Goal: Task Accomplishment & Management: Manage account settings

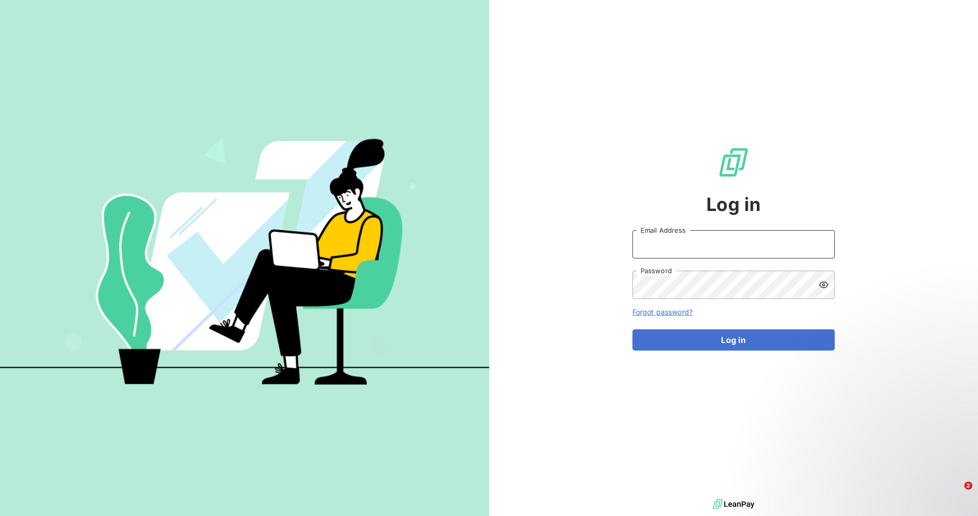
click at [703, 252] on input "Email Address" at bounding box center [733, 244] width 202 height 28
type input "[PERSON_NAME][EMAIL_ADDRESS][DOMAIN_NAME]"
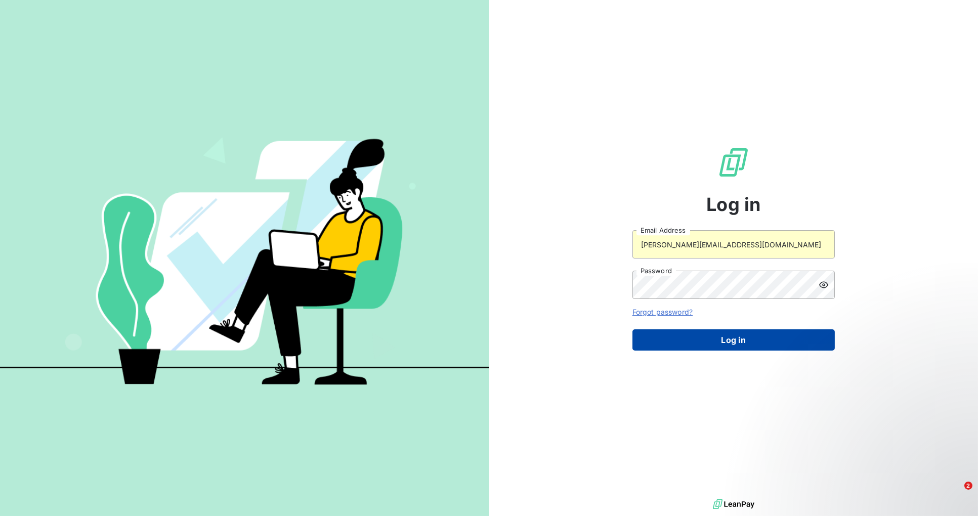
click at [717, 339] on button "Log in" at bounding box center [733, 339] width 202 height 21
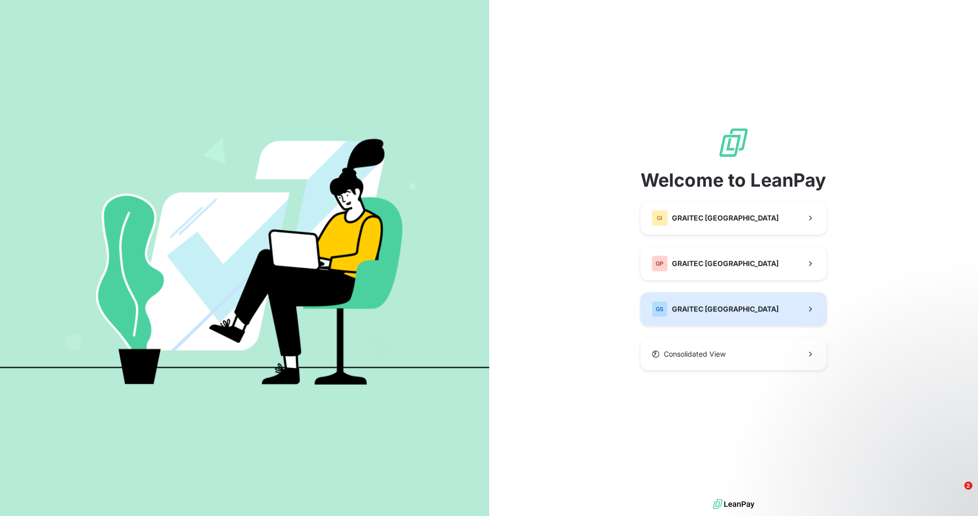
click at [721, 304] on div "GS GRAITEC [GEOGRAPHIC_DATA]" at bounding box center [715, 309] width 127 height 16
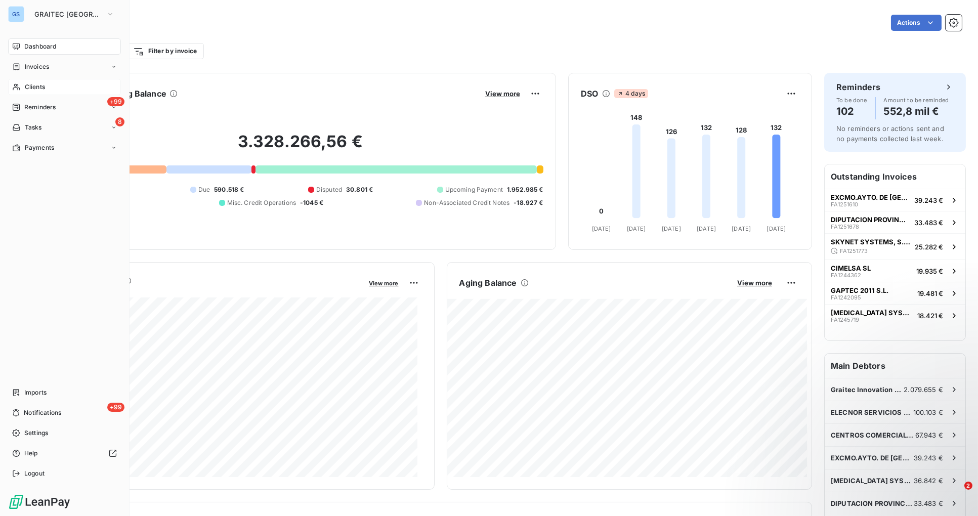
click at [35, 87] on span "Clients" at bounding box center [35, 86] width 20 height 9
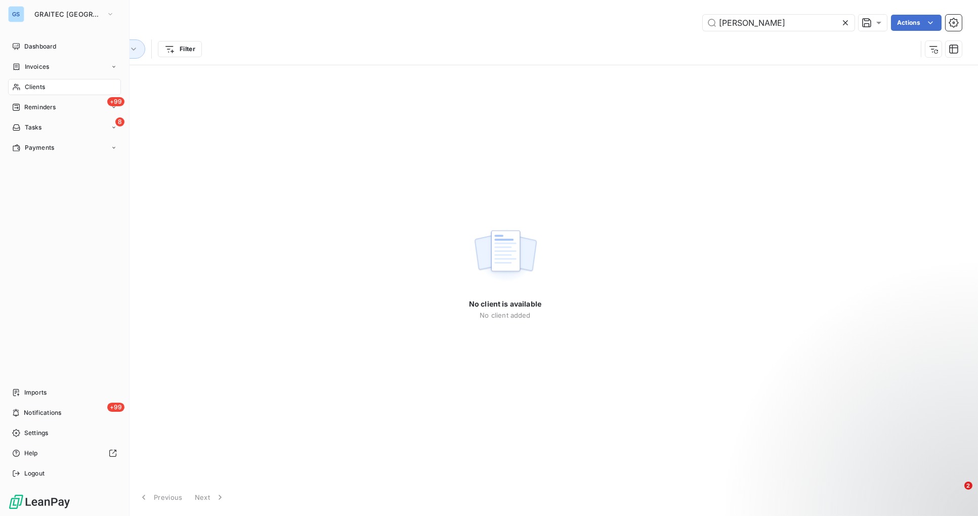
click at [36, 91] on span "Clients" at bounding box center [35, 86] width 20 height 9
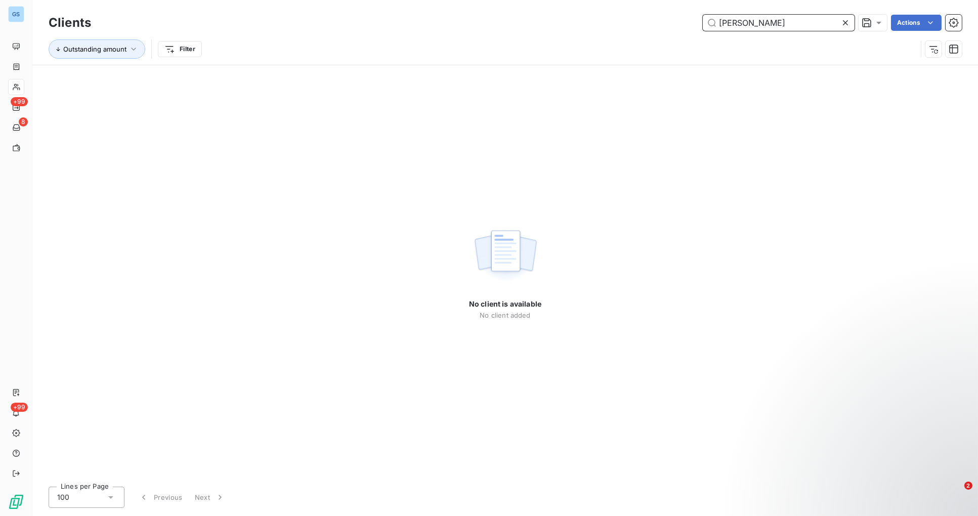
click at [768, 23] on input "[PERSON_NAME]" at bounding box center [779, 23] width 152 height 16
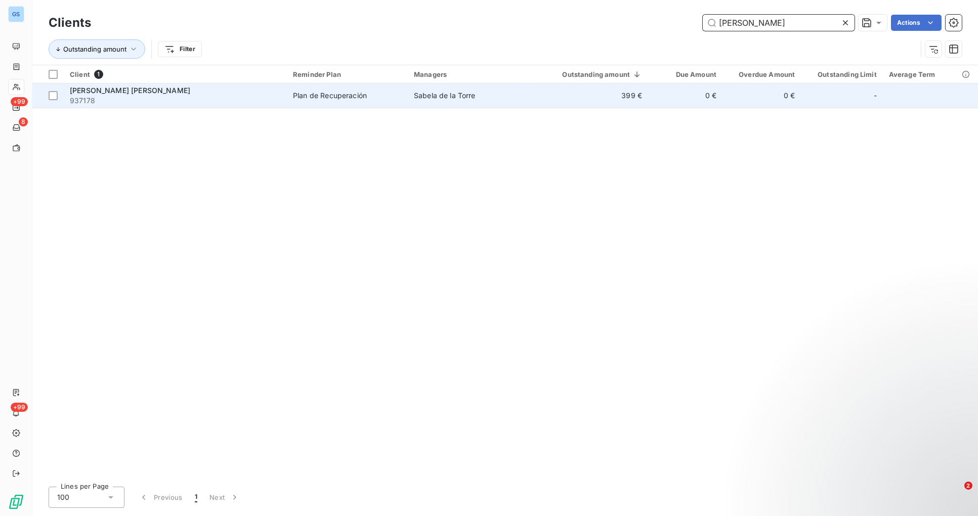
type input "[PERSON_NAME]"
click at [123, 92] on span "[PERSON_NAME] [PERSON_NAME]" at bounding box center [130, 90] width 120 height 9
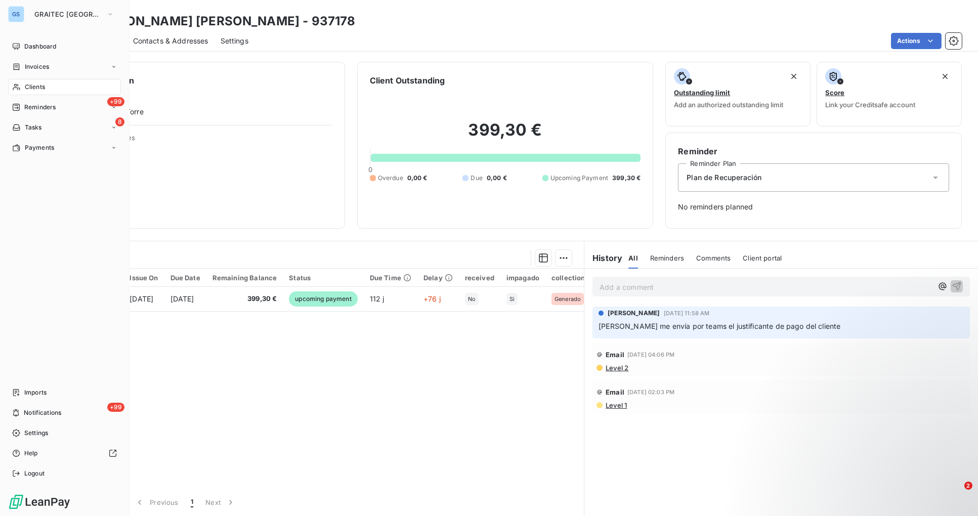
click at [37, 88] on span "Clients" at bounding box center [35, 86] width 20 height 9
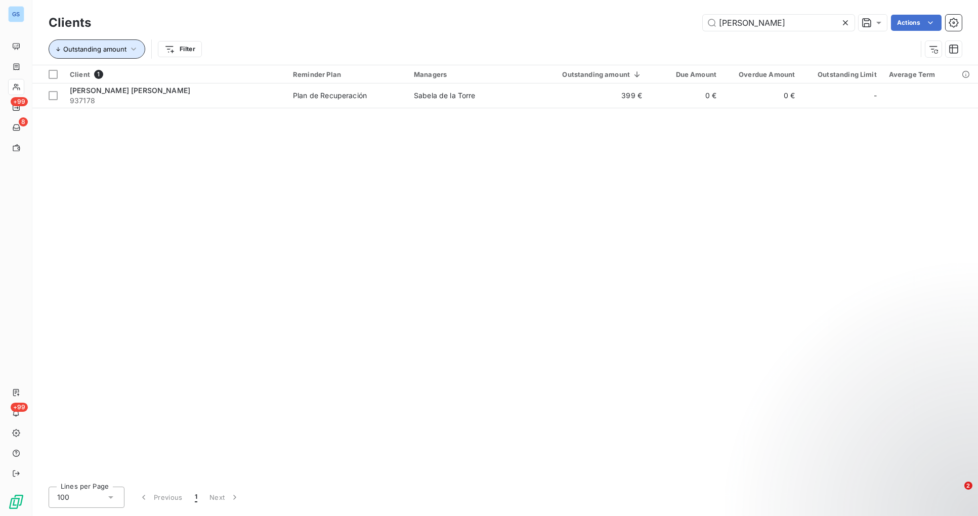
click at [137, 51] on icon "button" at bounding box center [133, 49] width 10 height 10
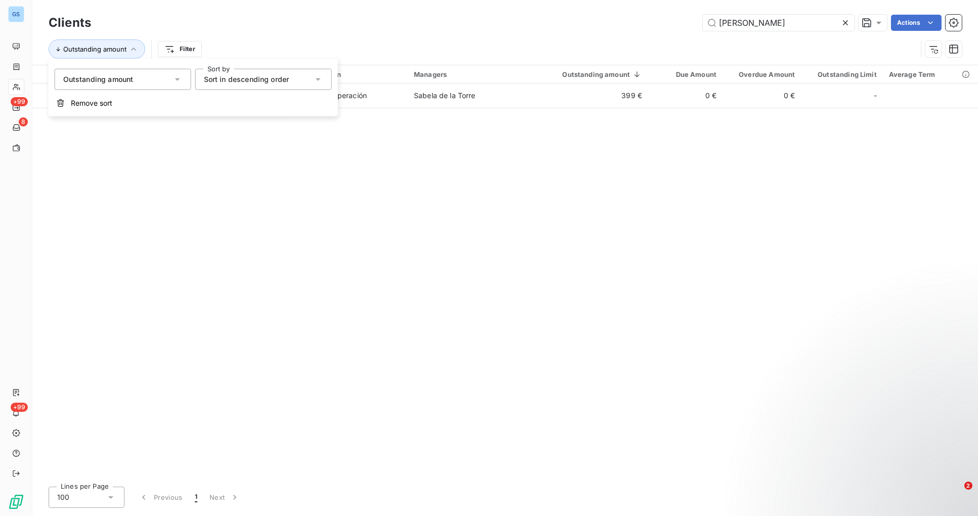
click at [182, 82] on icon at bounding box center [177, 79] width 10 height 10
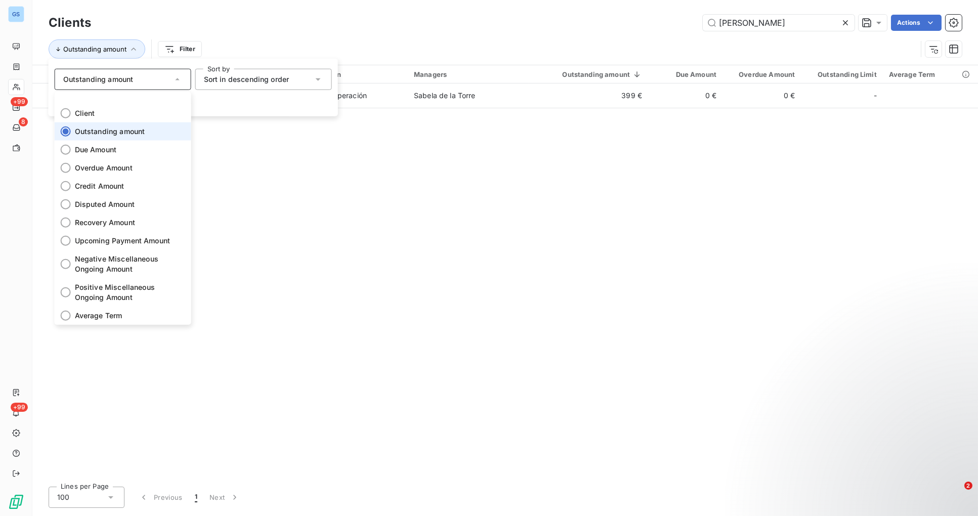
click at [182, 82] on icon at bounding box center [177, 79] width 10 height 10
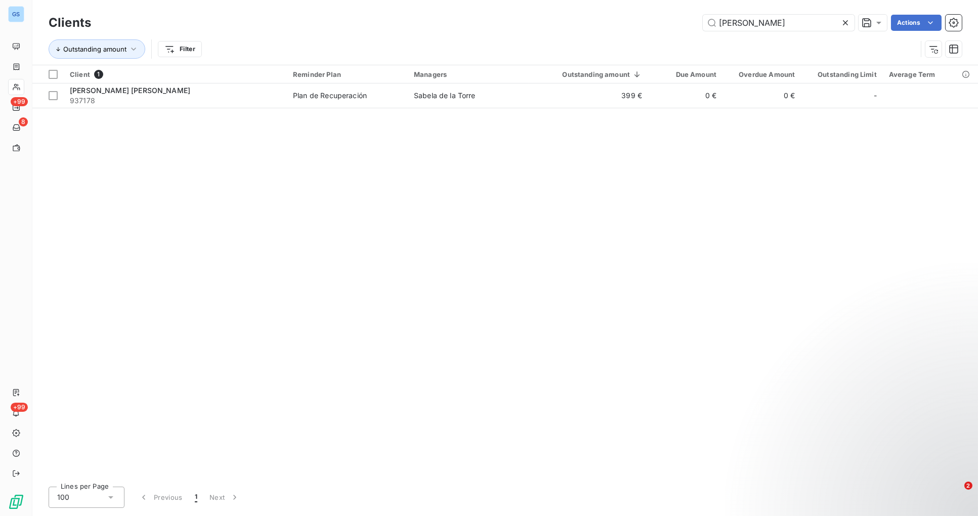
click at [472, 273] on div "Client 1 Reminder Plan Managers Outstanding amount Due Amount Overdue Amount Ou…" at bounding box center [504, 271] width 945 height 413
